Goal: Task Accomplishment & Management: Manage account settings

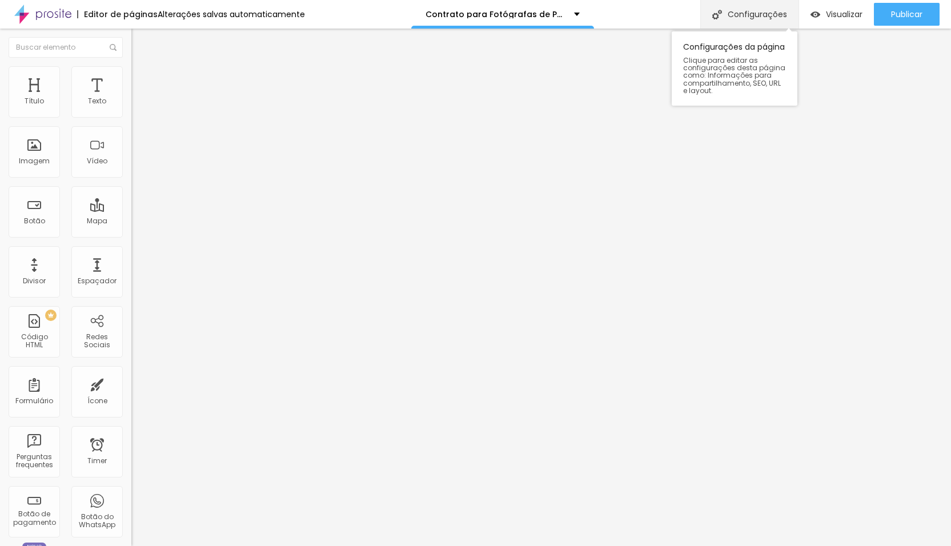
click at [767, 18] on div "Configurações" at bounding box center [749, 14] width 98 height 29
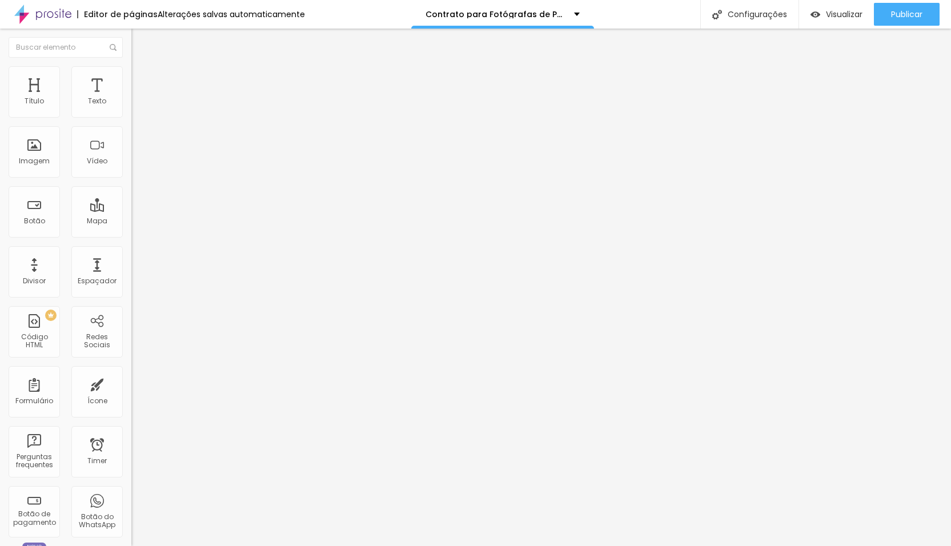
paste input "de Fotografia de Parto e Família para Fotógrafas"
drag, startPoint x: 507, startPoint y: 273, endPoint x: 532, endPoint y: 276, distance: 25.4
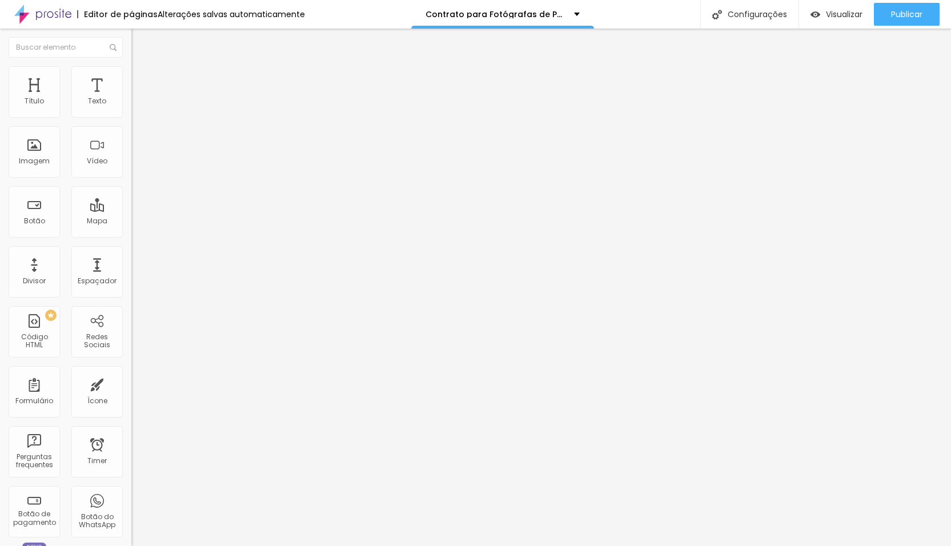
drag, startPoint x: 498, startPoint y: 272, endPoint x: 536, endPoint y: 272, distance: 38.3
type input "Contrato de Fotografia de Parto para Fotógrafas"
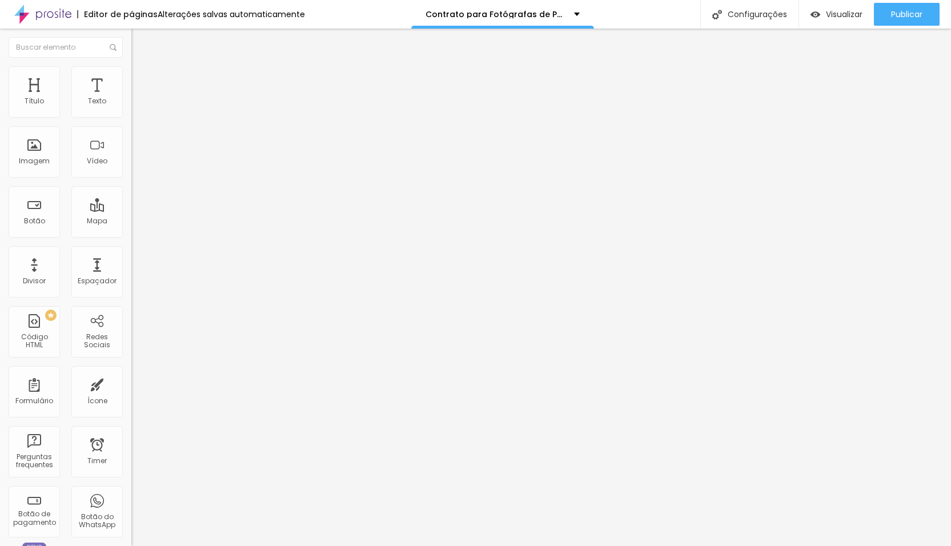
paste textarea "Modelo contrato fotografia profissional completo. Proteção jurídica, cláusulas …"
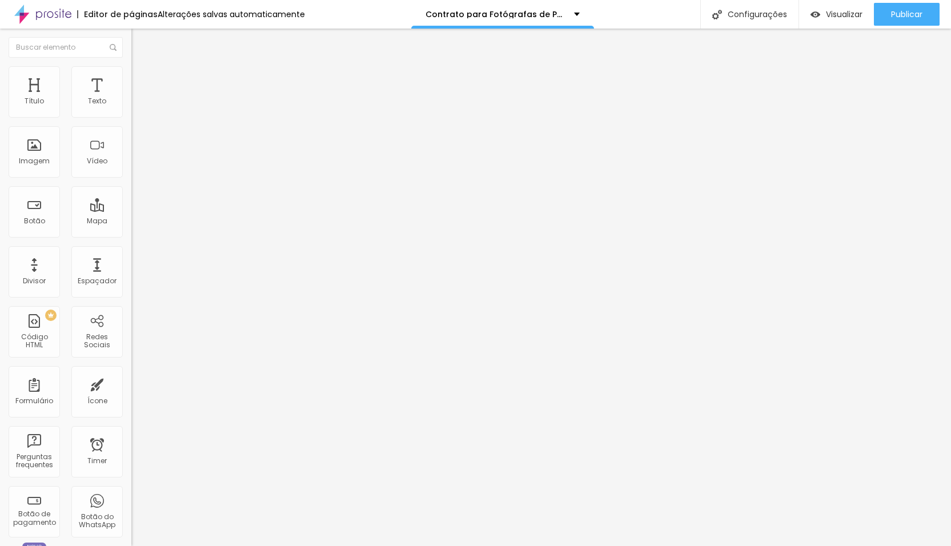
type textarea "Modelo contrato fotografia de parto completo. Proteção jurídica, cláusulas vali…"
paste textarea "#ContratoFotografia #ContratoFotografoProfissional #ModeloContratoFotografo #Co…"
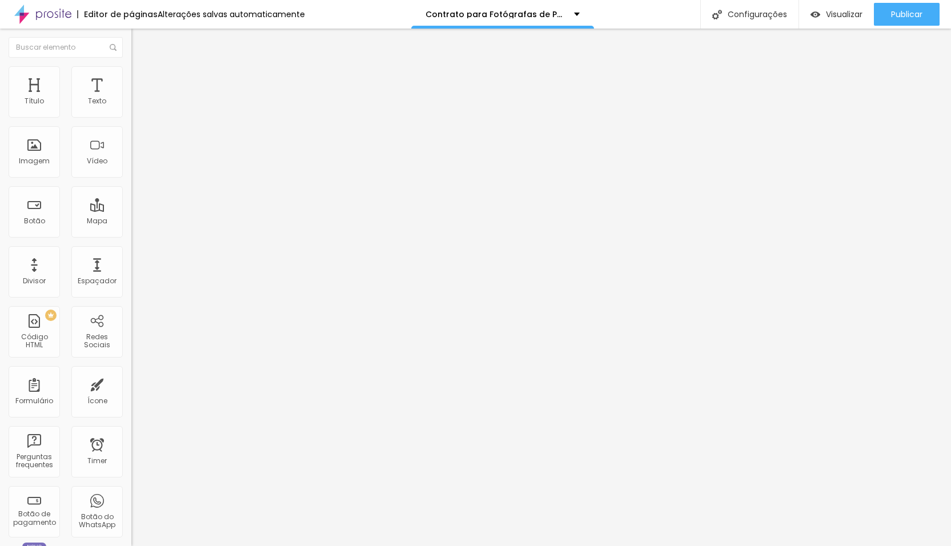
type textarea "#ContratoFotografia #ContratoFotografoProfissional #ModeloContratoFotografo #Co…"
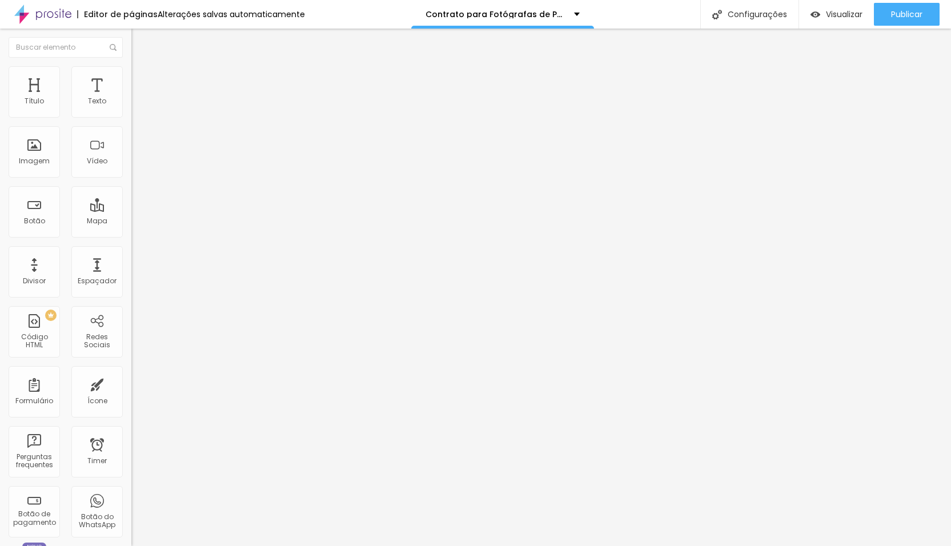
paste textarea "Modelo contrato fotografia de parto completo. Proteção jurídica, cláusulas vali…"
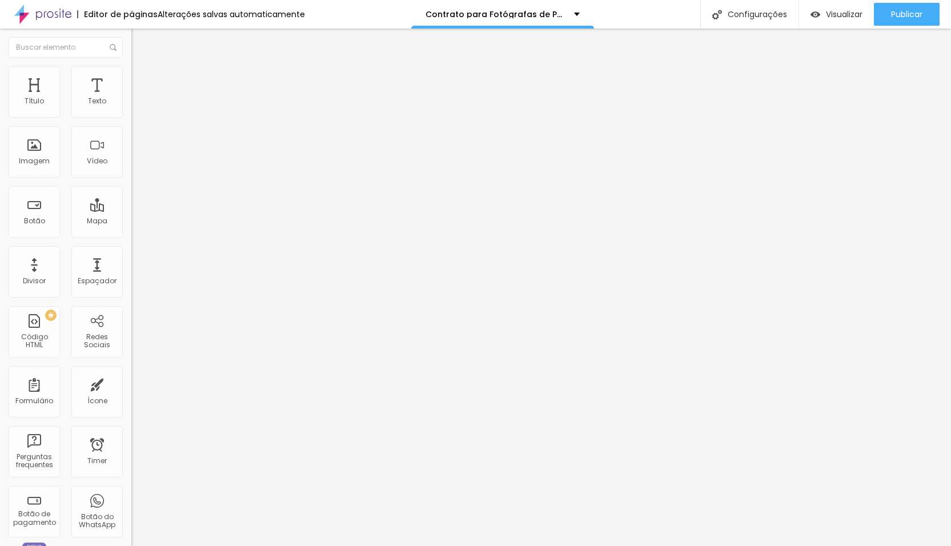
type textarea "Modelo contrato fotografia de parto completo. Proteção jurídica, cláusulas vali…"
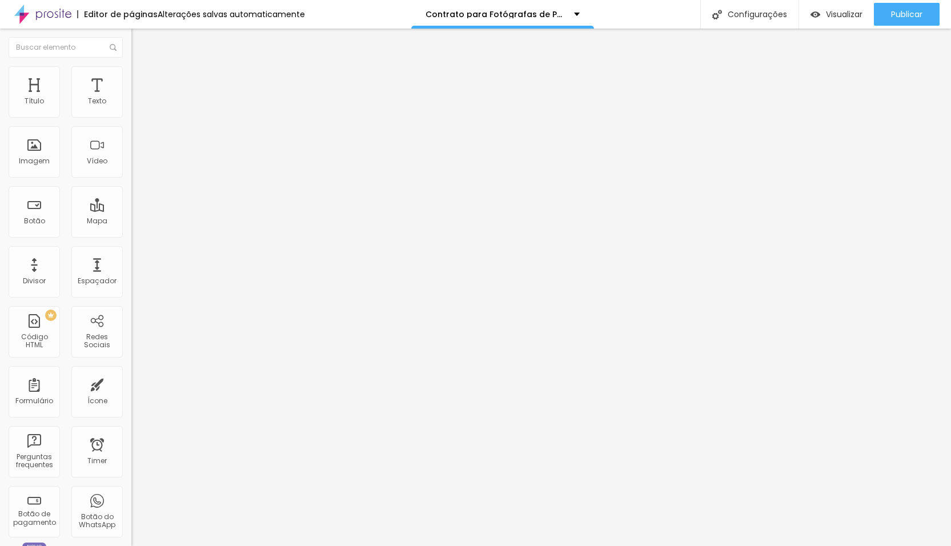
paste input "de Fotografia de Parto para Fotógrafas"
type input "Contrato de Fotografia de Parto para Fotógrafas"
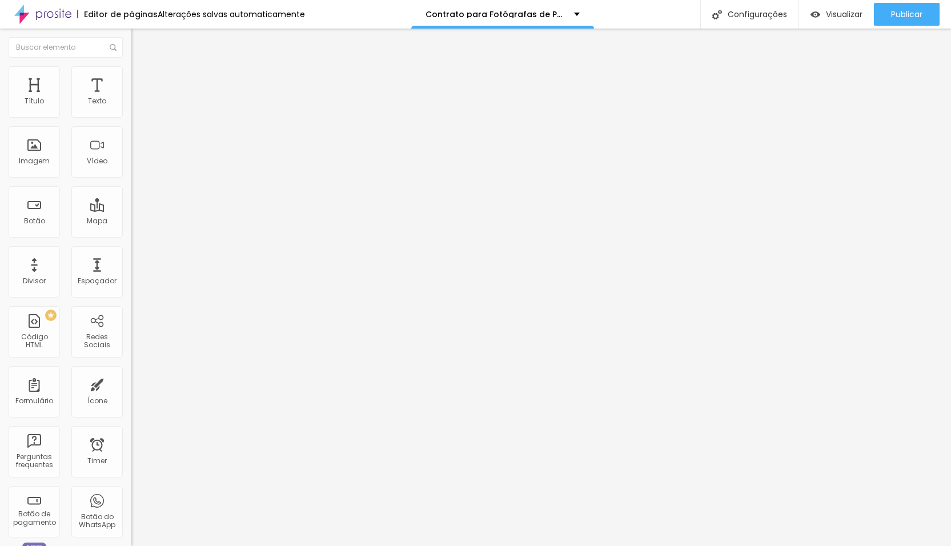
paste input "de Fotografia de Parto para Fotógrafas"
type input "Contrato de Fotografia de Parto para Fotógrafas"
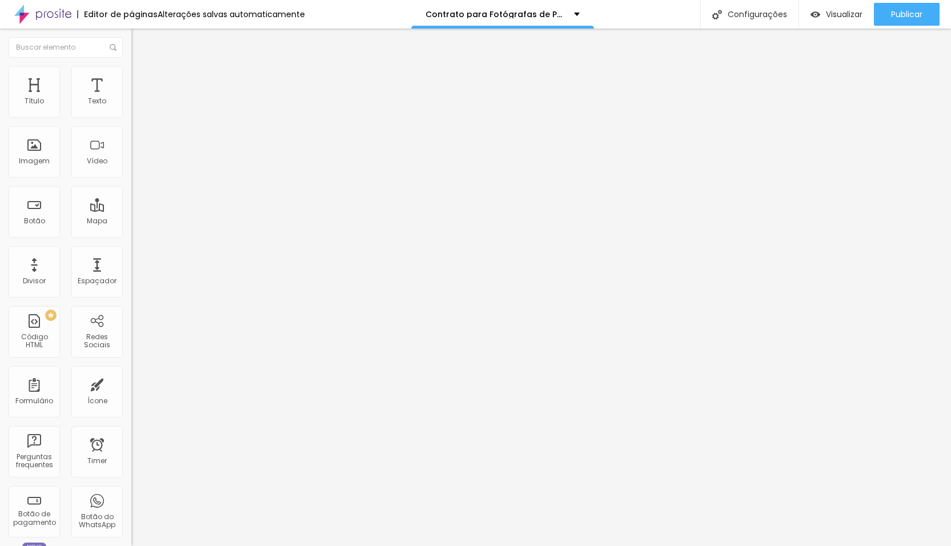
click at [913, 17] on span "Publicar" at bounding box center [906, 14] width 31 height 9
click at [493, 18] on div "Contrato de Fotografia de Parto para Fotógrafas" at bounding box center [502, 14] width 183 height 29
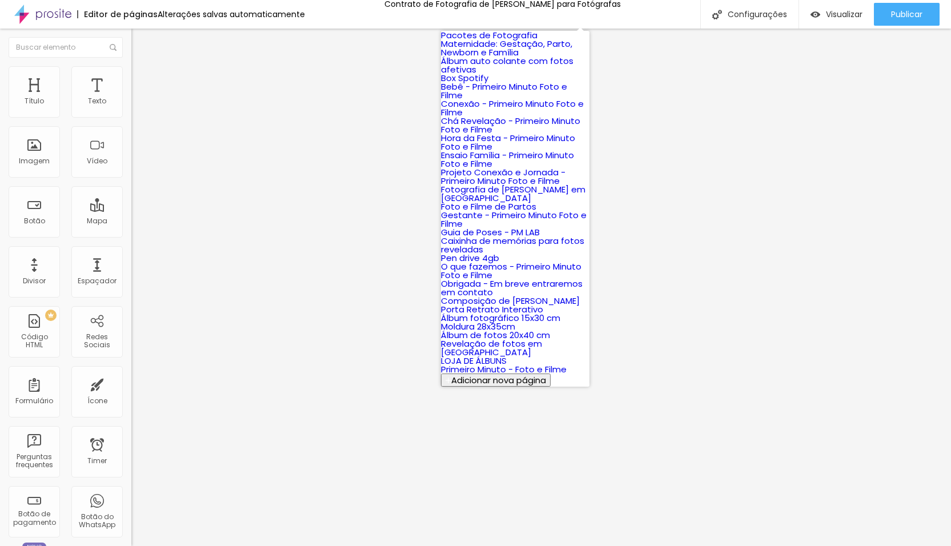
scroll to position [521, 0]
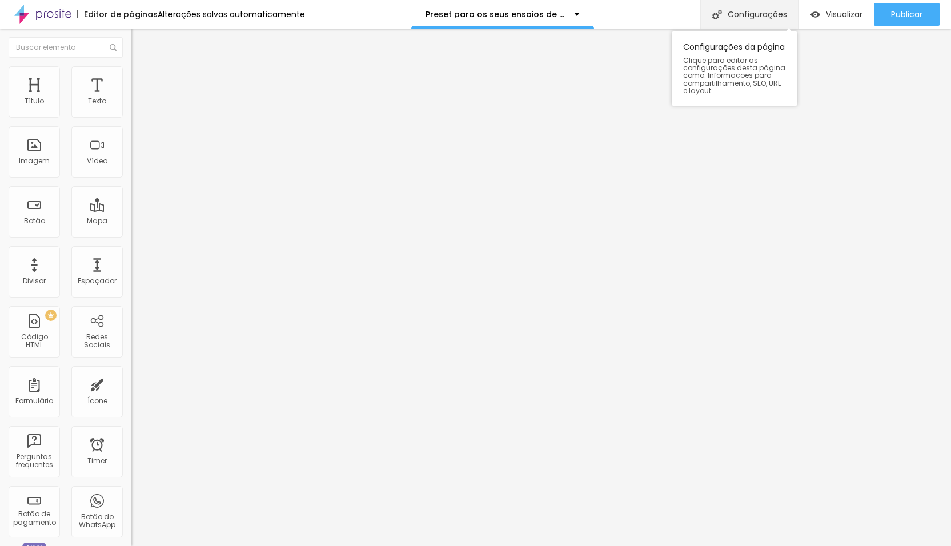
click at [768, 18] on div "Configurações" at bounding box center [749, 14] width 98 height 29
drag, startPoint x: 361, startPoint y: 221, endPoint x: 599, endPoint y: 225, distance: 238.2
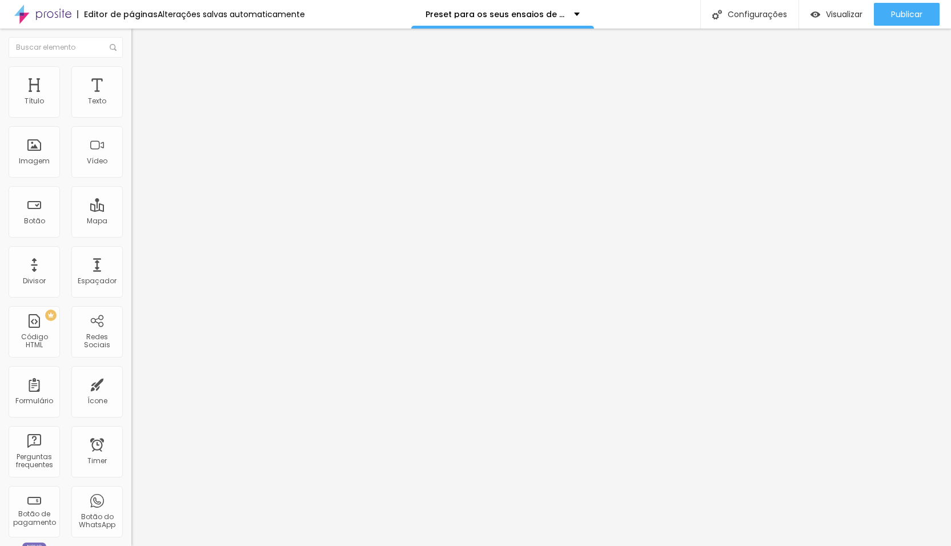
copy form "[URL][DOMAIN_NAME]"
paste input "Lightroom para Fotógrafas de Família | Edição Rápida e Profissional"
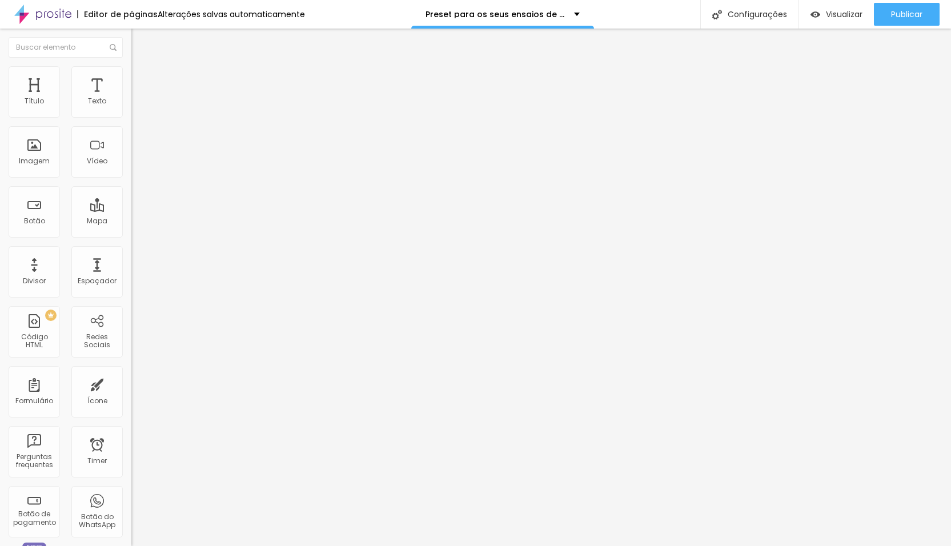
type input "Preset Lightroom para Fotógrafas de Família | Edição Rápida e Profissional"
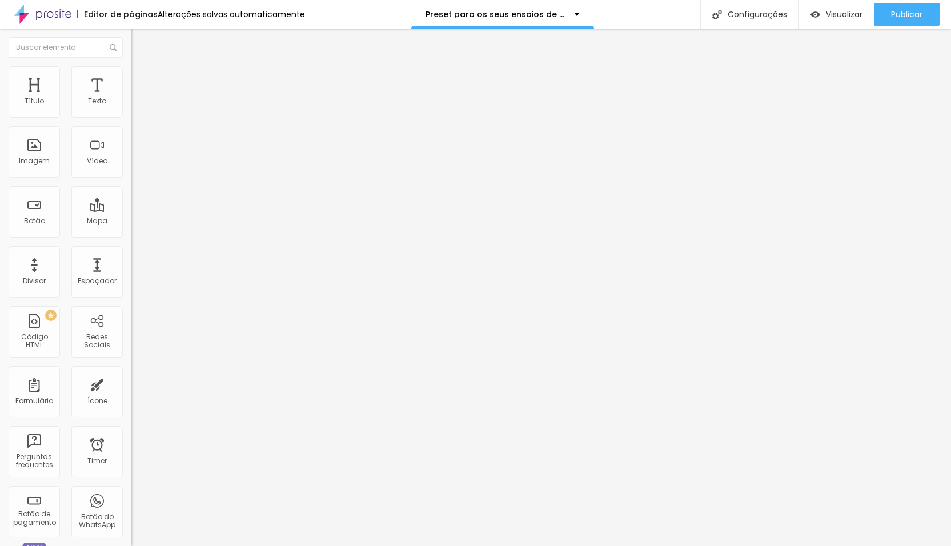
paste input "Lightroom para Fotógrafas de Família | Edição Rápida e Profissional"
type input "Preset Lightroom para Fotógrafas de Família | Edição Rápida e Profissional"
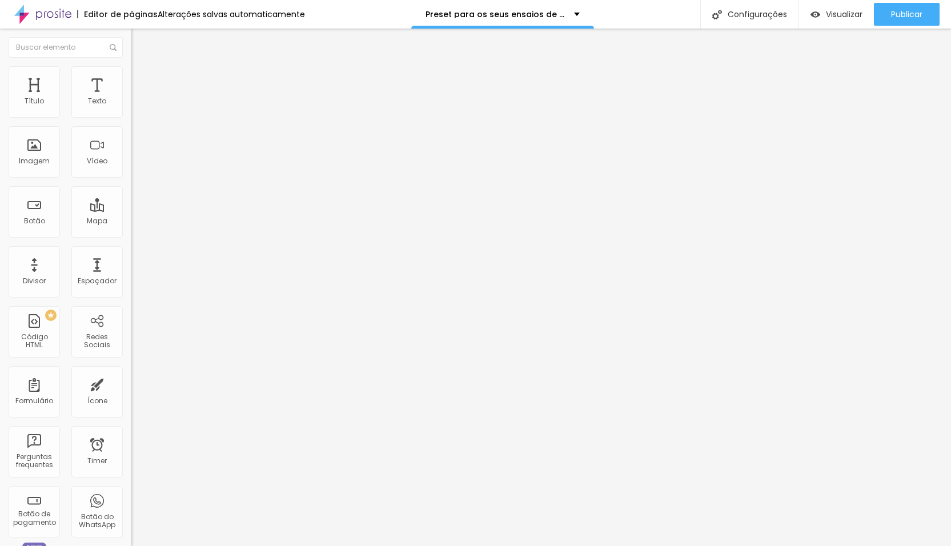
paste input "Lightroom para Fotógrafas de Família | Edição Rápida e Profissional"
type input "Preset Lightroom para Fotógrafas de Família | Edição Rápida e Profissional"
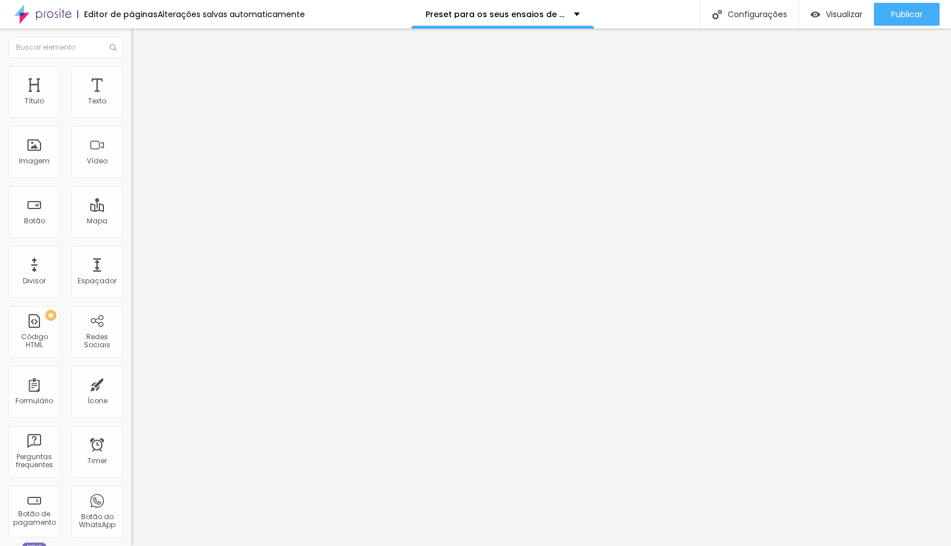
paste textarea "Economize tempo na edição e eleve o nível das suas fotos. Conheça o Preset Ligh…"
type textarea "Economize tempo na edição e eleve o nível das suas fotos. Conheça o Preset Ligh…"
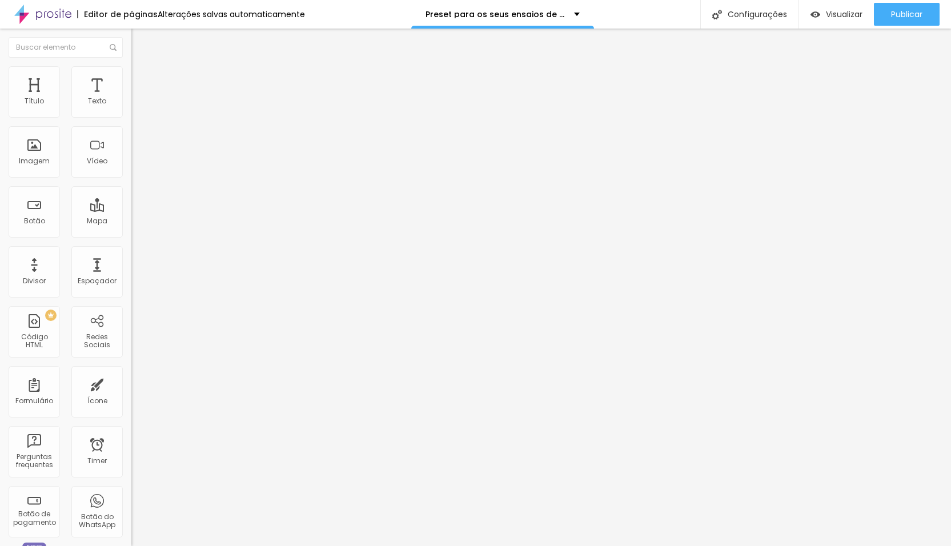
paste textarea "#presetlightroom #presetparafotografos #edicaodefoto #fotografosdobrasil #fotog…"
paste textarea "#dicasdefotografia #fluxodetrabalho #menosedicaomaiscliques #vidadefotografo"
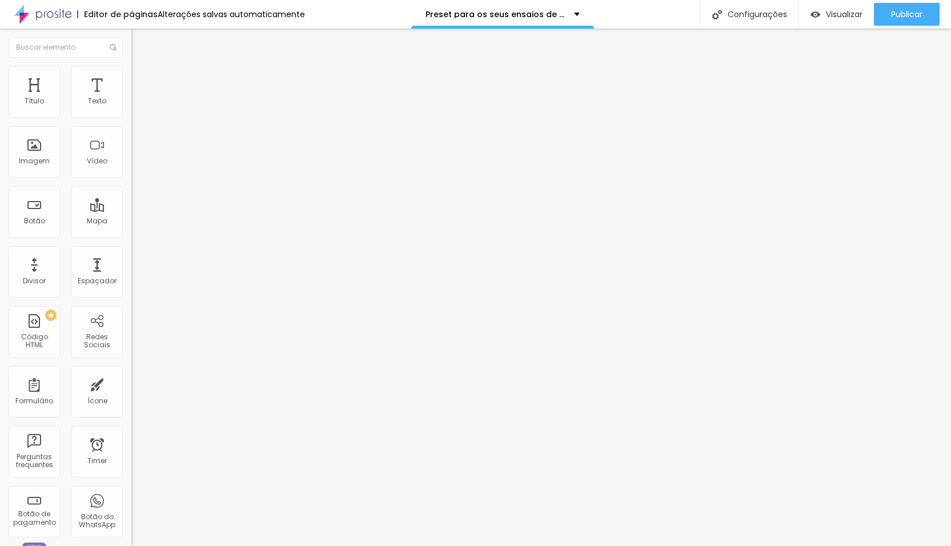
scroll to position [183, 0]
type textarea "#presetlightroom #presetparafotografos #edicaodefoto #fotografosdobrasil #fotog…"
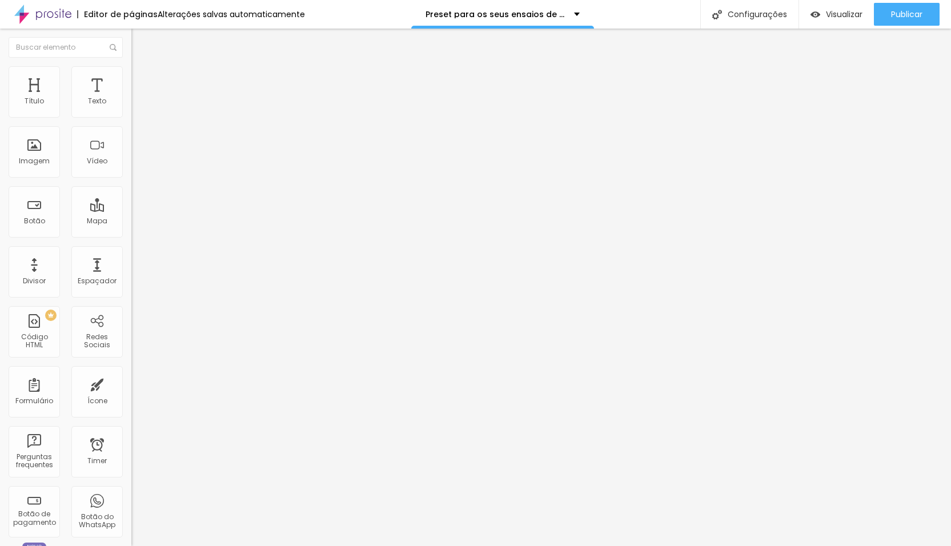
drag, startPoint x: 443, startPoint y: 343, endPoint x: 406, endPoint y: 343, distance: 36.6
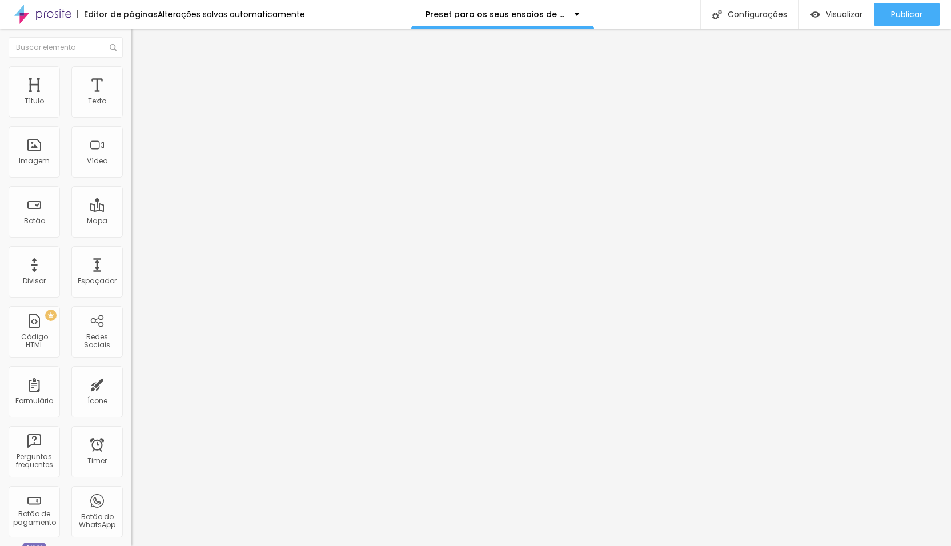
scroll to position [11, 0]
type textarea "Economize tempo na edição e eleve o nível das suas fotos. Conheça o Preset Ligh…"
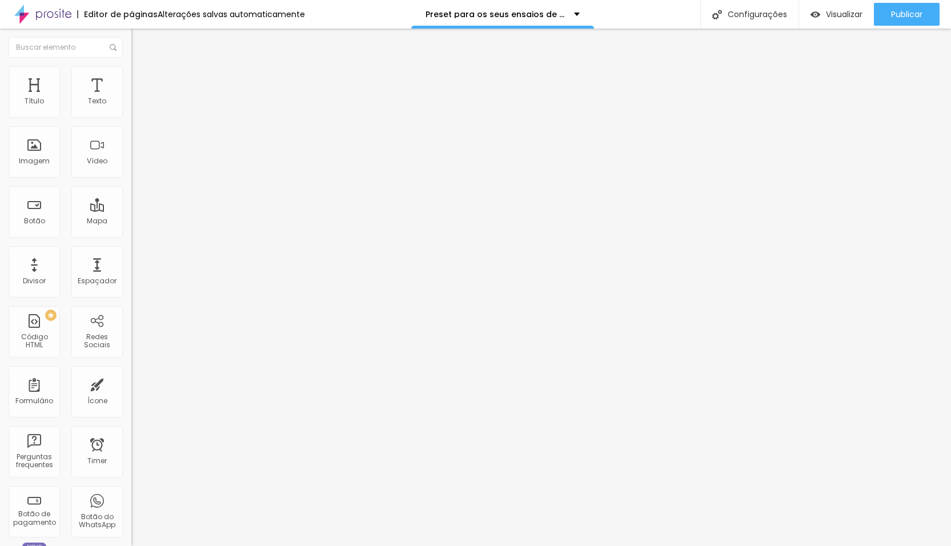
paste textarea "Economize tempo na edição e eleve o nível das suas fotos. Conheça o Preset Ligh…"
type textarea "Economize tempo na edição e eleve o nível das suas fotos. Conheça o Preset Ligh…"
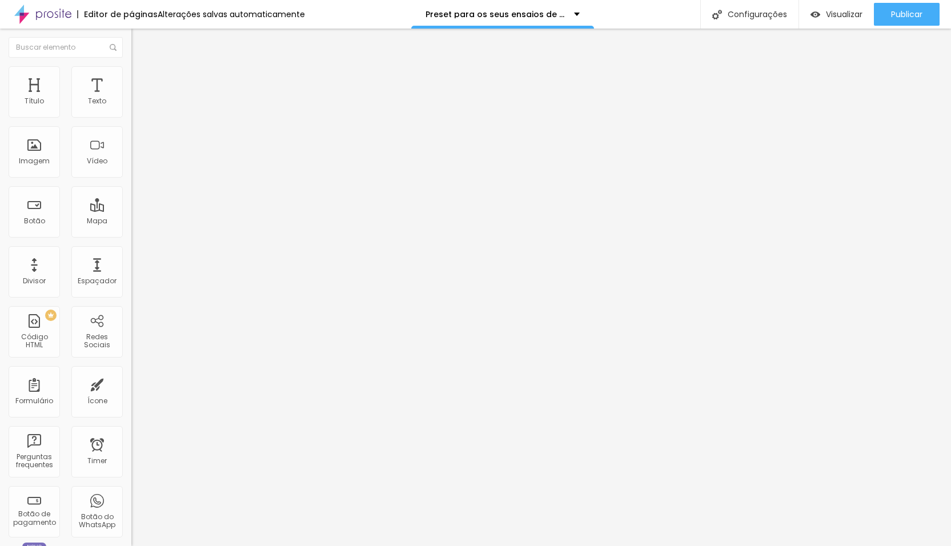
scroll to position [0, 0]
click at [131, 115] on input "text" at bounding box center [199, 109] width 137 height 11
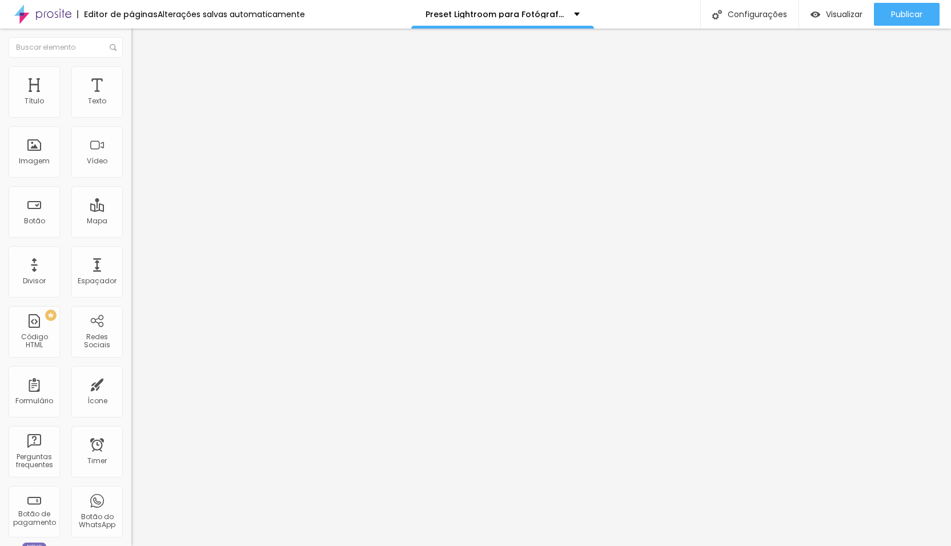
type input "Preset para fotografas de familia"
click at [131, 78] on img at bounding box center [136, 83] width 10 height 10
click at [131, 73] on li "Estilo" at bounding box center [196, 71] width 131 height 11
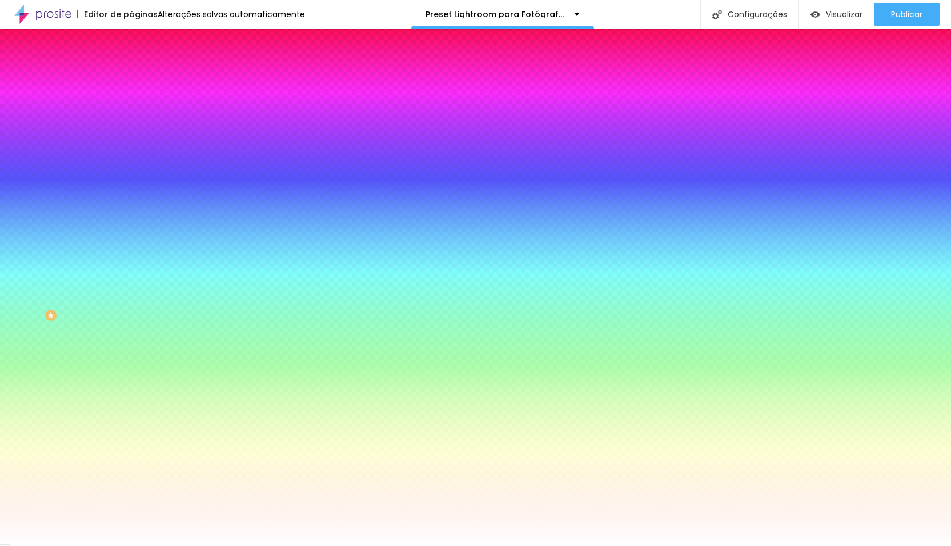
click at [131, 73] on ul "Conteúdo Estilo Avançado" at bounding box center [196, 72] width 131 height 34
click at [142, 67] on span "Conteúdo" at bounding box center [159, 63] width 35 height 10
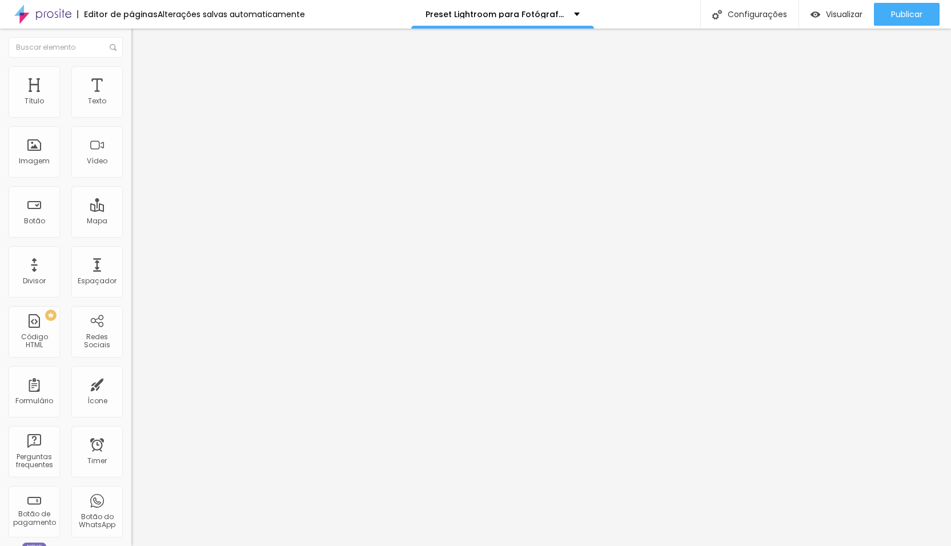
click at [131, 115] on input "text" at bounding box center [199, 109] width 137 height 11
click at [131, 115] on input "Preset para fotografas de familia" at bounding box center [199, 109] width 137 height 11
type input "Preset colorido para fotografas de familia"
click at [131, 70] on li "Estilo" at bounding box center [196, 71] width 131 height 11
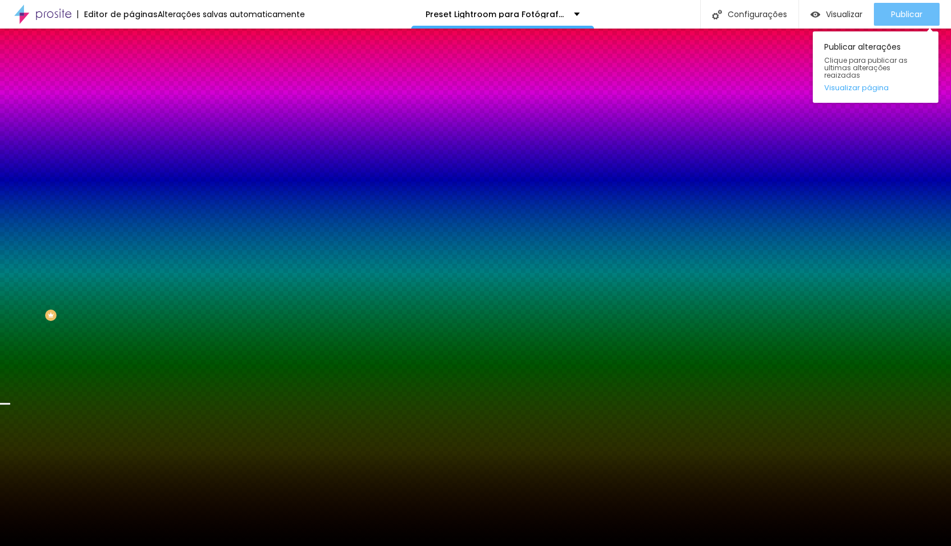
click at [897, 11] on span "Publicar" at bounding box center [906, 14] width 31 height 9
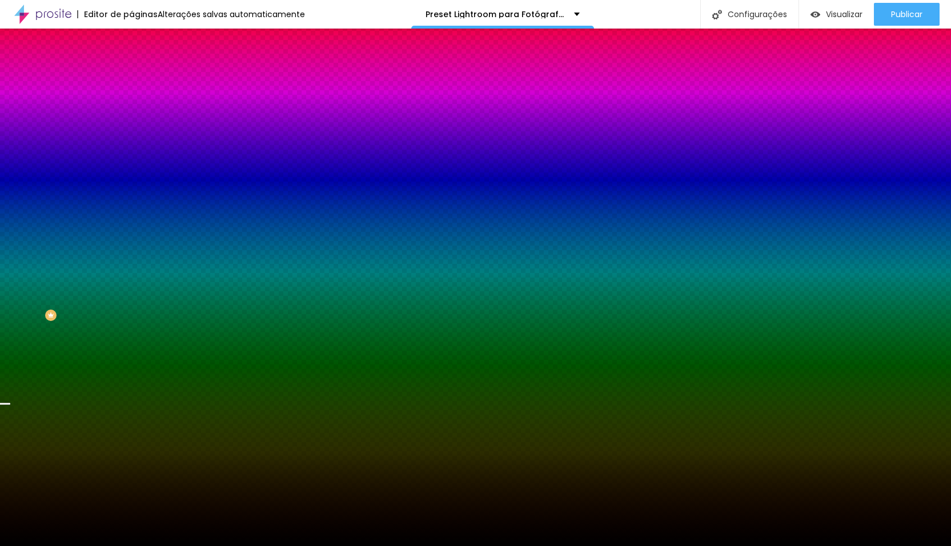
click at [140, 37] on div "Editar Seção" at bounding box center [173, 41] width 67 height 9
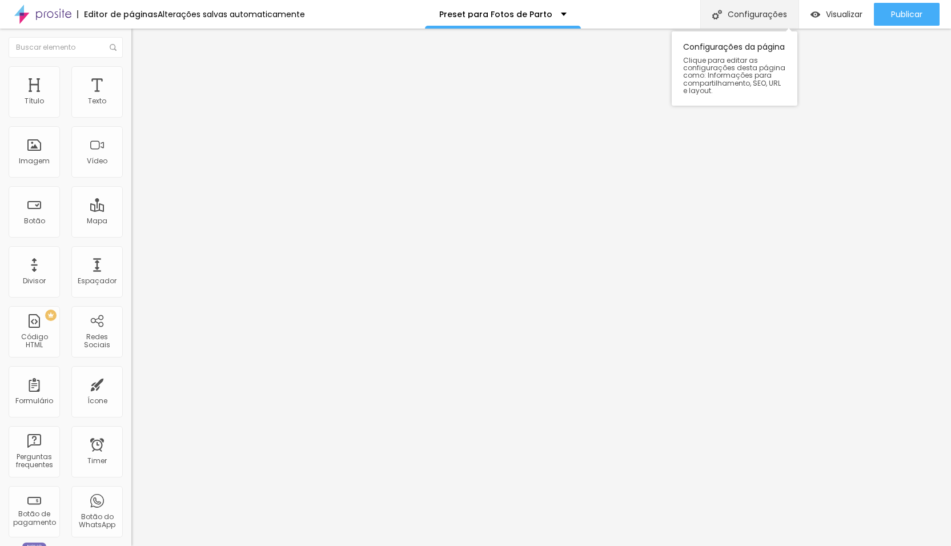
click at [765, 11] on div "Configurações" at bounding box center [749, 14] width 98 height 29
drag, startPoint x: 362, startPoint y: 220, endPoint x: 581, endPoint y: 226, distance: 219.9
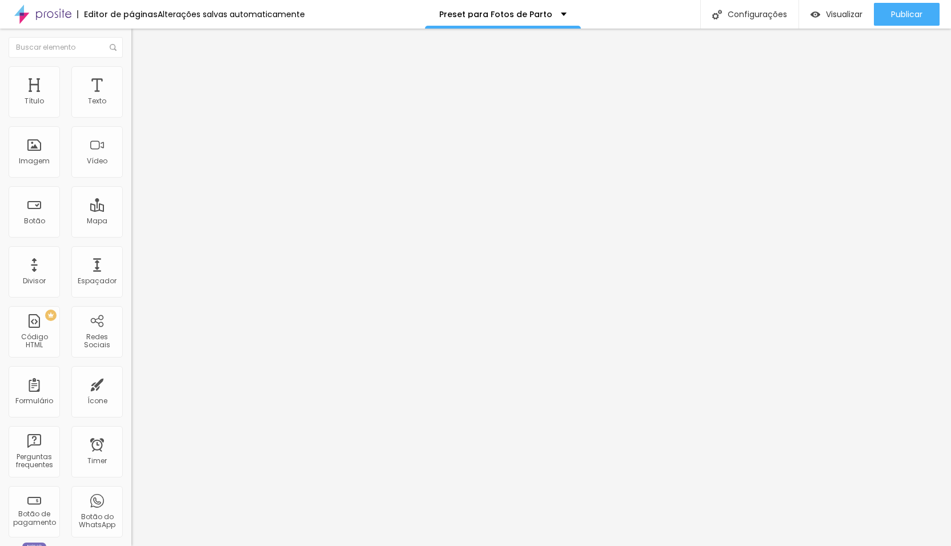
copy form "https://www.primeirominutofotografia.com.br/preset-parto"
paste input "de Parto | Edição Profissional para Fotógrafas de Nascimen"
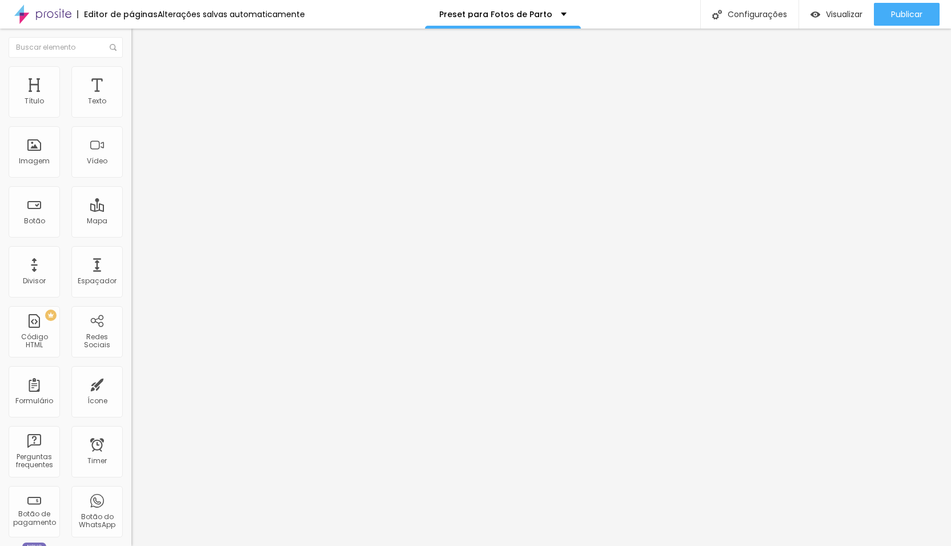
type input "Preset de Parto | Edição Profissional para Fotógrafas de Nascimento"
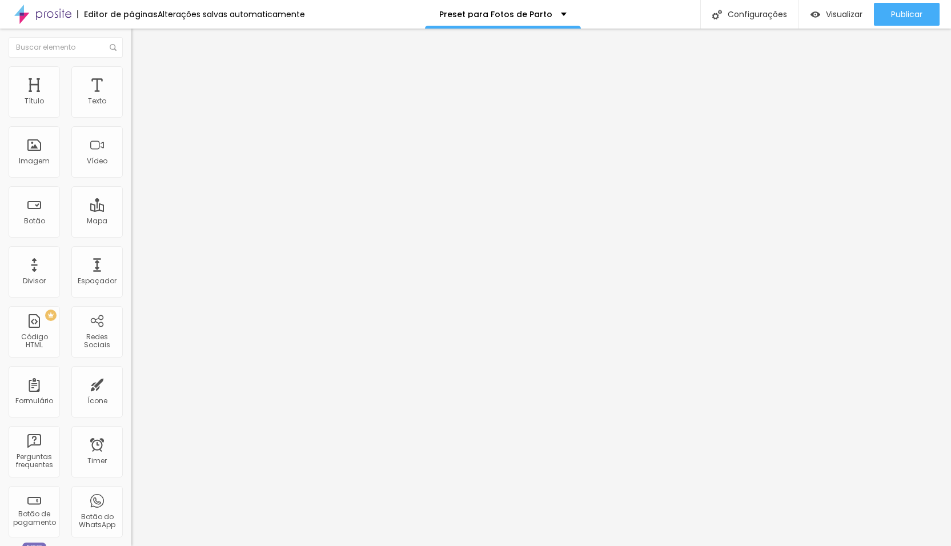
paste input "de Parto | Edição Profissional para Fotógrafas de Nascimento"
type input "Preset de Parto | Edição Profissional para Fotógrafas de Nascimento"
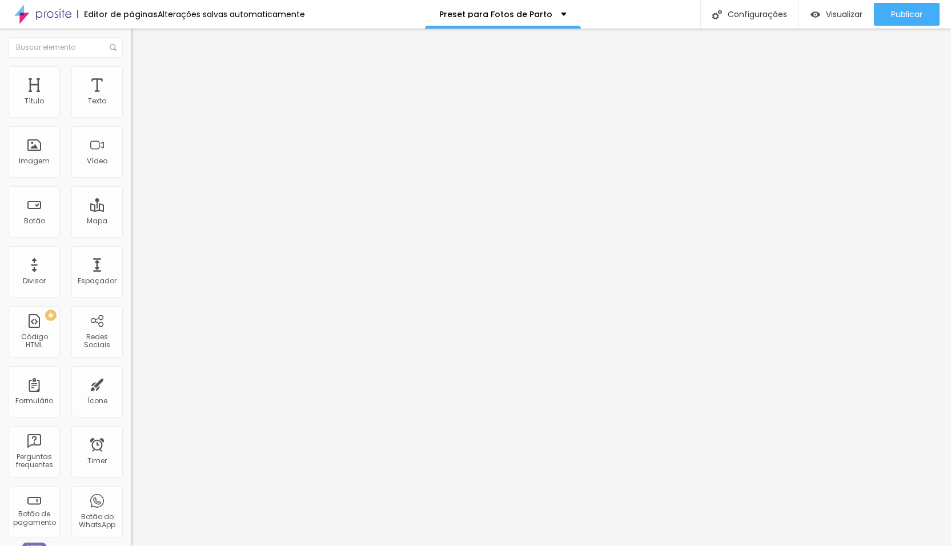
paste input "de Parto | Edição Profissional para Fotógrafas de Nascimen"
type input "Preset de Parto | Edição Profissional para Fotógrafas de Nascimento"
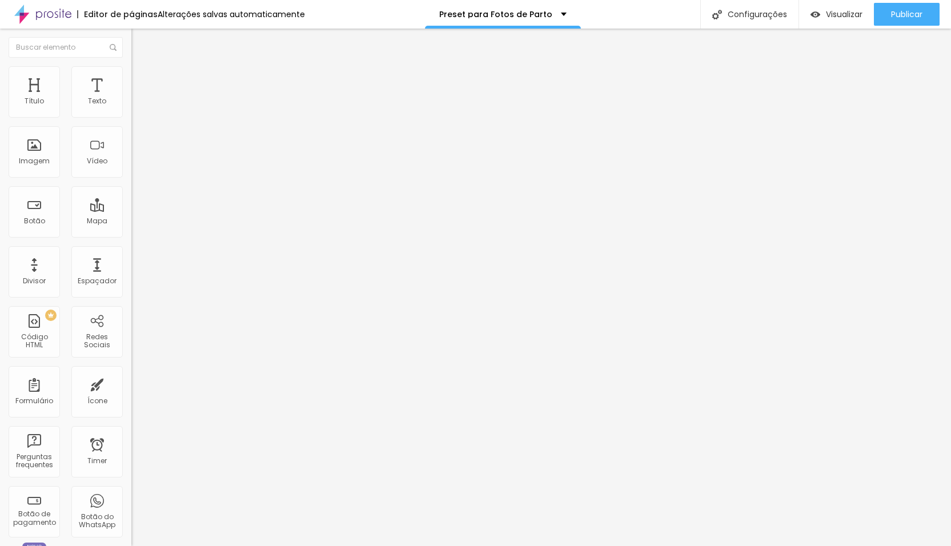
paste textarea "Especialista em fotografia de parto? Eleve a qualidade da sua edição com nosso …"
type textarea "Especialista em fotografia de parto? Eleve a qualidade da sua edição com nosso …"
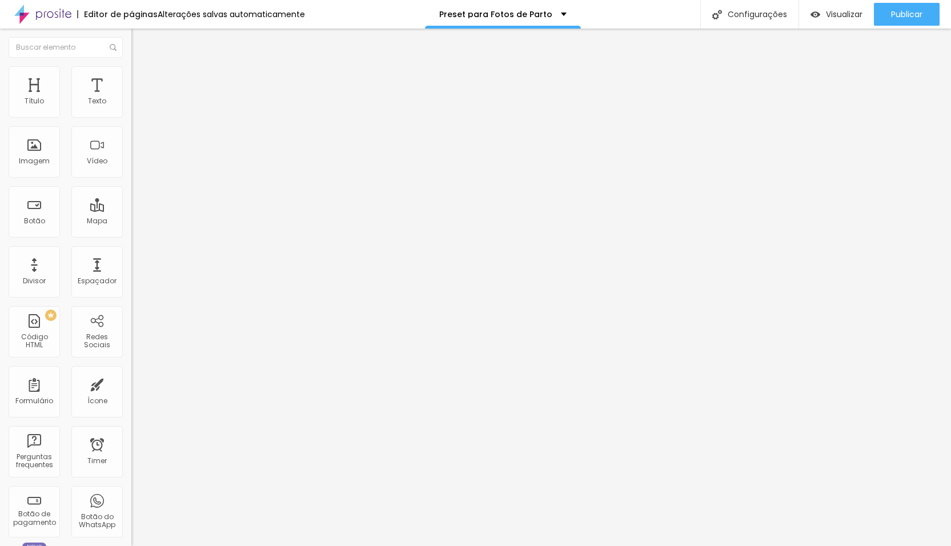
paste textarea "Especialista em fotografia de parto? Eleve a qualidade da sua edição com nosso …"
type textarea "Especialista em fotografia de parto? Eleve a qualidade da sua edição com nosso …"
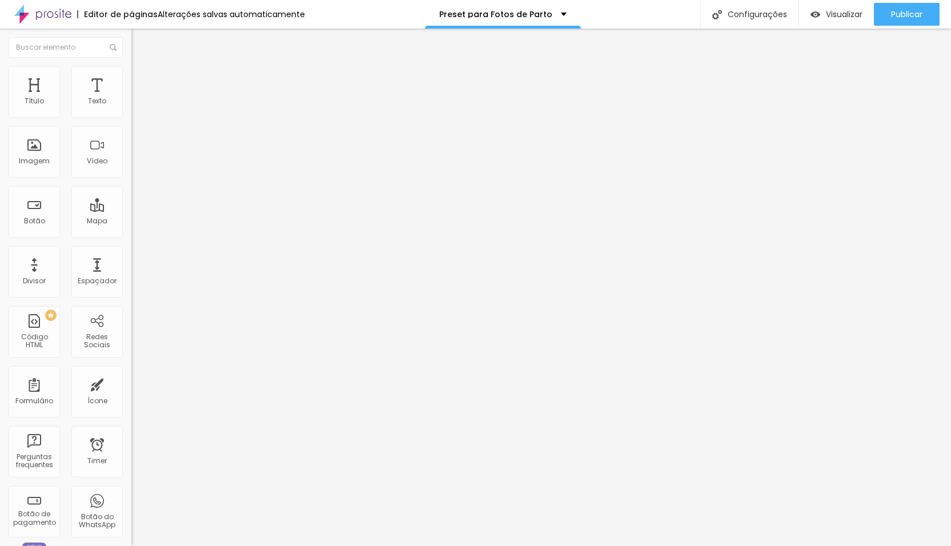
paste textarea "#presetdeparto #fotografiadeparto #partohumanizado #nascimento #fotografosdenas…"
type textarea "#presetdeparto #fotografiadeparto #partohumanizado #nascimento #fotografosdenas…"
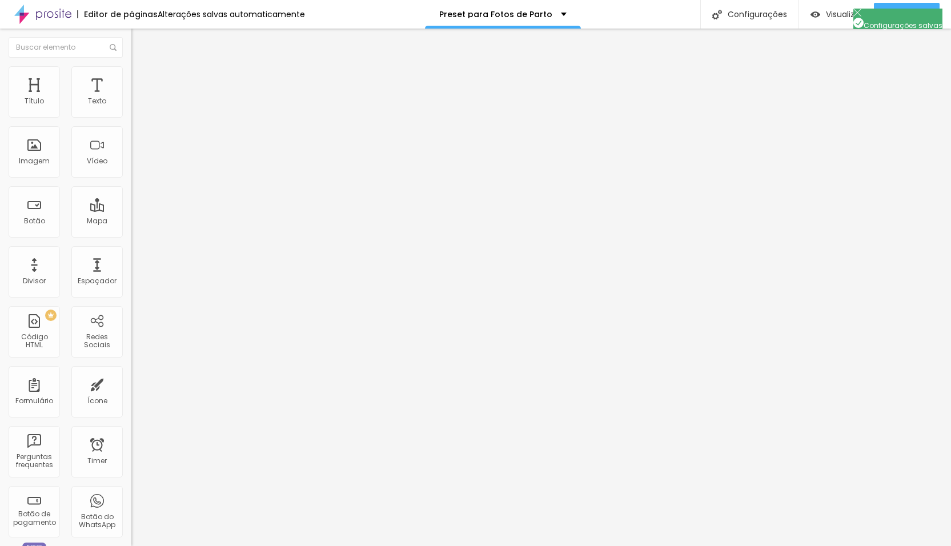
click at [131, 115] on input "text" at bounding box center [199, 109] width 137 height 11
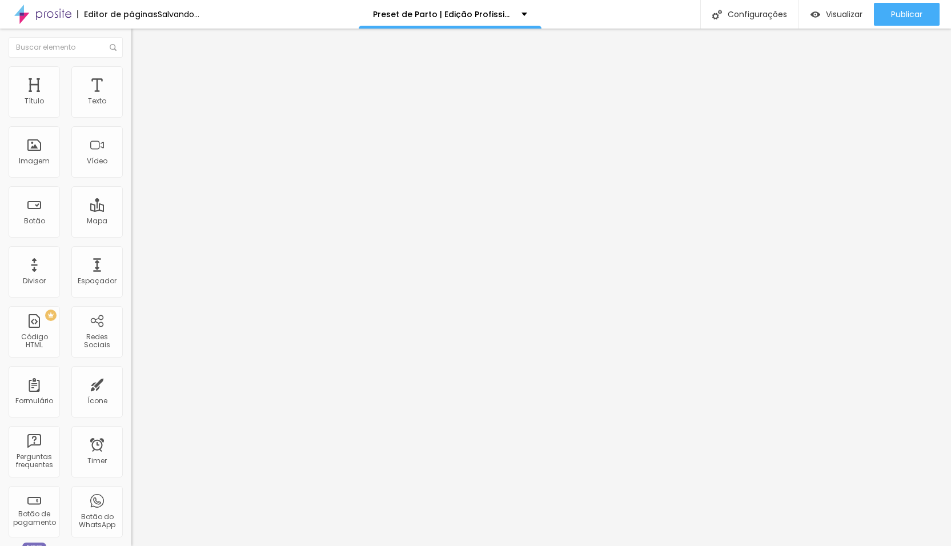
scroll to position [0, 186]
type input "Pack de fotos editadas com o nosso preset de parto para fotografas de nascimento"
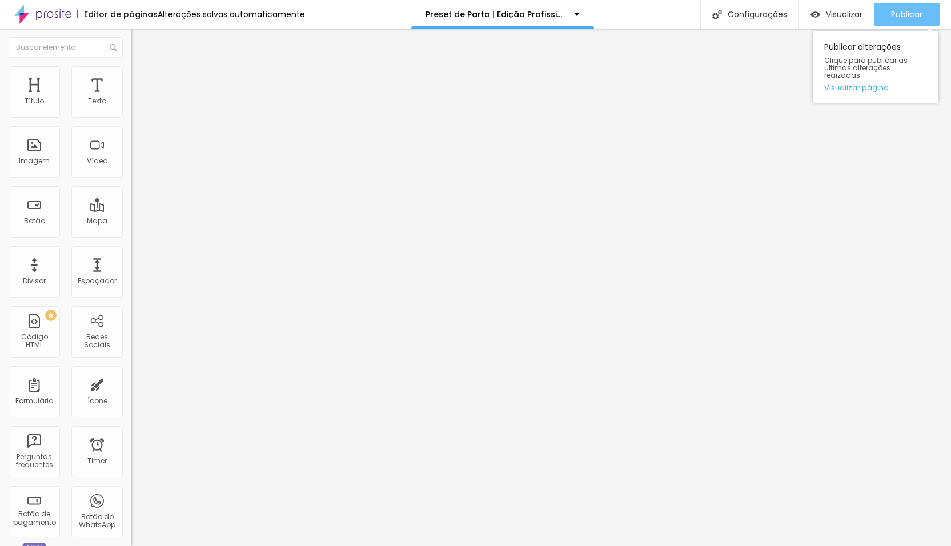
click at [895, 15] on span "Publicar" at bounding box center [906, 14] width 31 height 9
click at [131, 117] on div "Texto ➔ COMPRAR O PRESET" at bounding box center [196, 103] width 131 height 28
click at [131, 107] on input "➔ COMPRAR O PRESET" at bounding box center [199, 101] width 137 height 11
type input "➔ COMPRAR O PRESET DE PARTO"
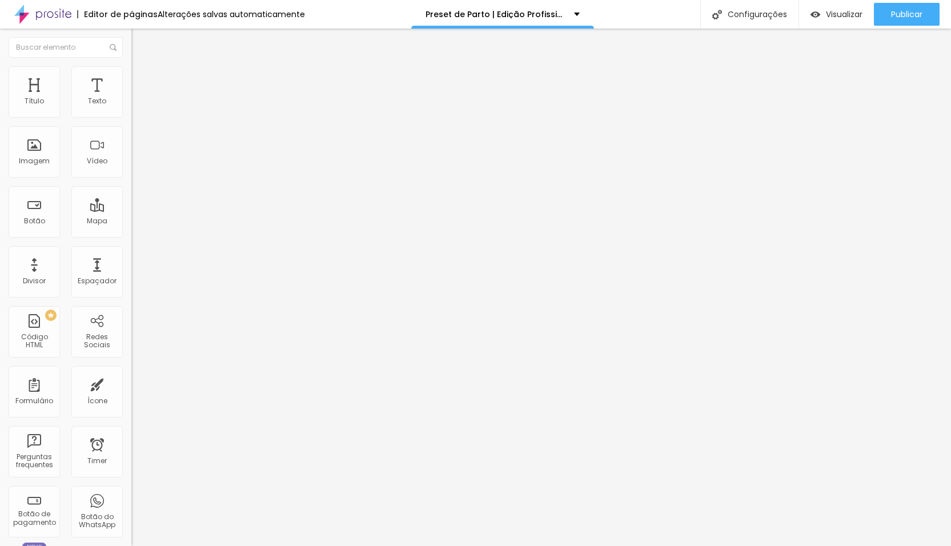
scroll to position [0, 0]
click at [894, 15] on span "Publicar" at bounding box center [906, 14] width 31 height 9
